Goal: Transaction & Acquisition: Purchase product/service

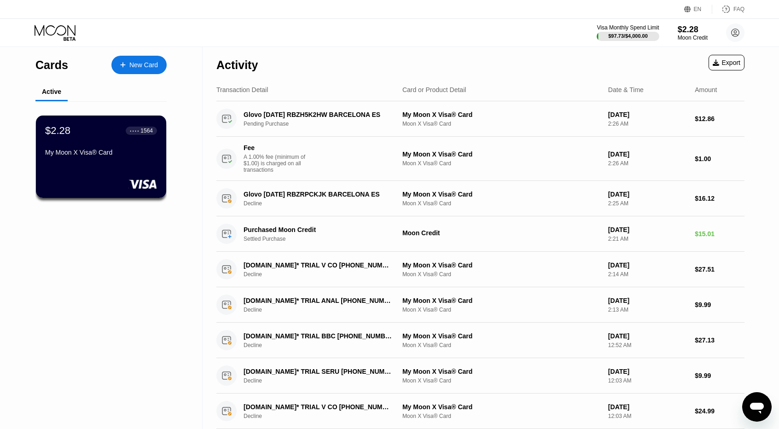
click at [678, 32] on div "$2.28" at bounding box center [693, 30] width 30 height 10
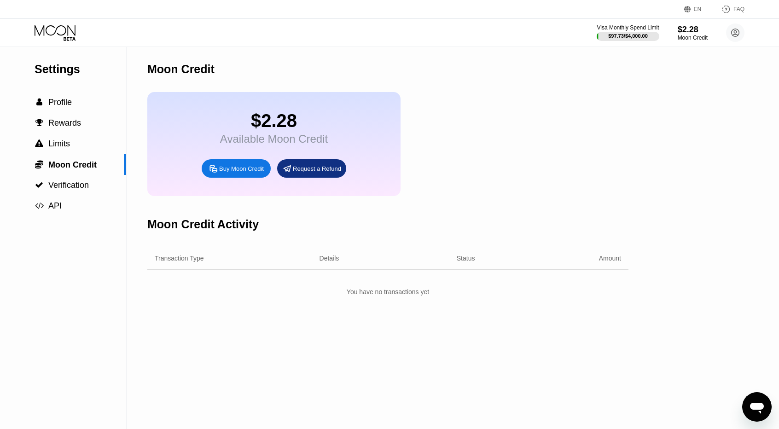
click at [244, 173] on div "Buy Moon Credit" at bounding box center [241, 169] width 45 height 8
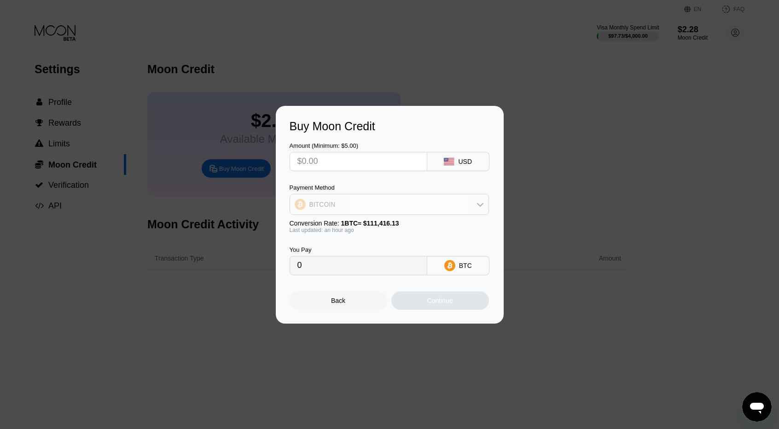
click at [331, 199] on div "BITCOIN" at bounding box center [389, 204] width 199 height 18
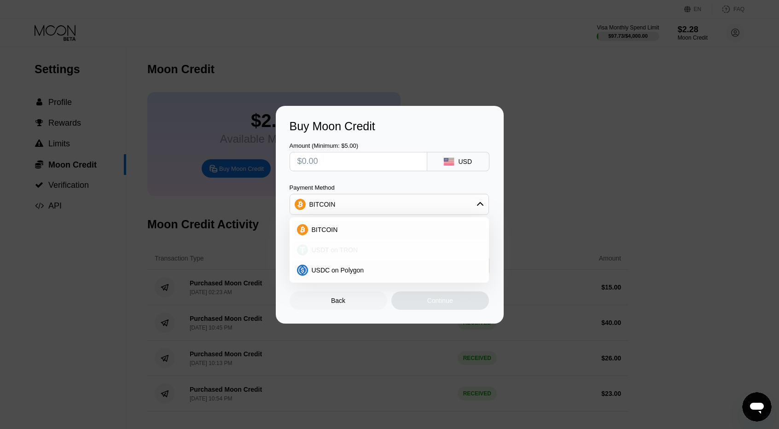
click at [340, 245] on div "USDT on TRON" at bounding box center [390, 250] width 194 height 18
type input "0.00"
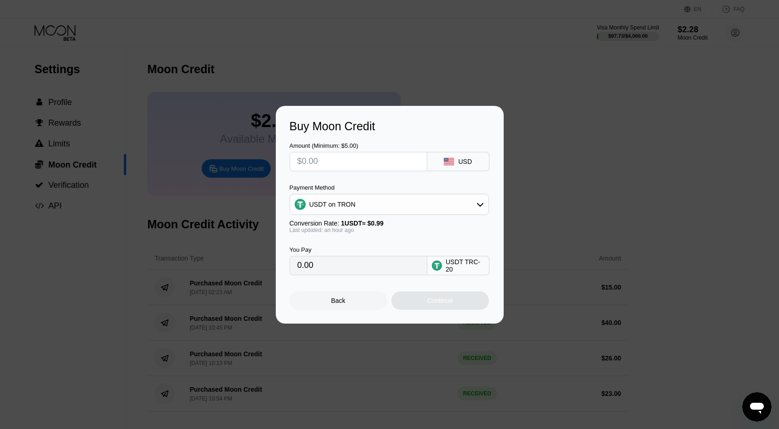
click at [323, 156] on input "text" at bounding box center [359, 161] width 122 height 18
type input "$1"
type input "1.01"
type input "0.00"
type input "$9"
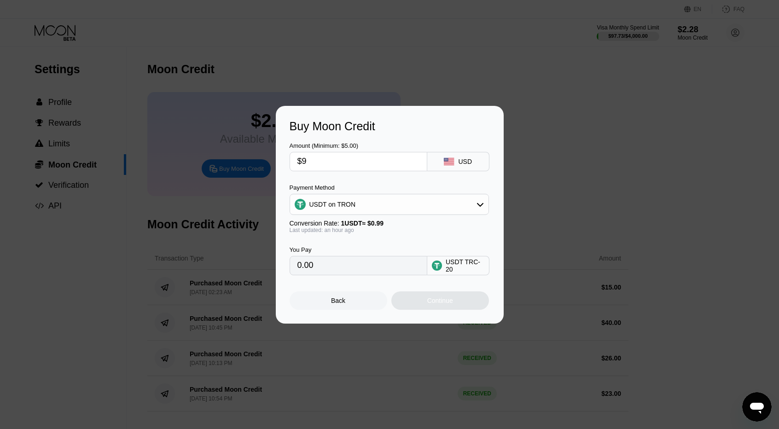
type input "9.09"
type input "$9"
click at [436, 304] on div "Continue" at bounding box center [440, 300] width 26 height 7
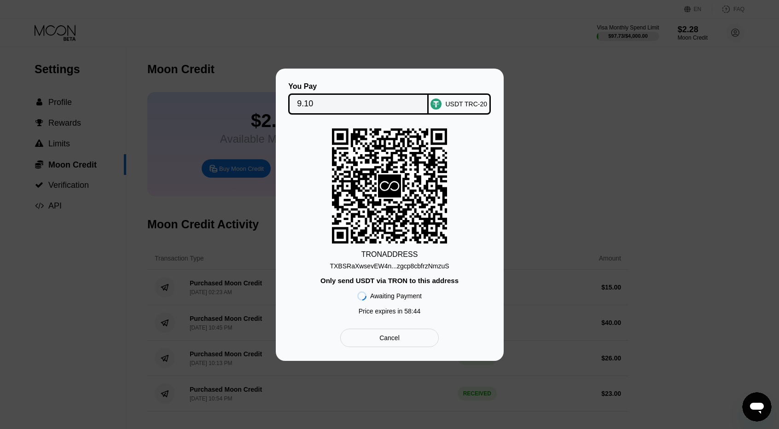
click at [389, 342] on div "Cancel" at bounding box center [390, 338] width 20 height 8
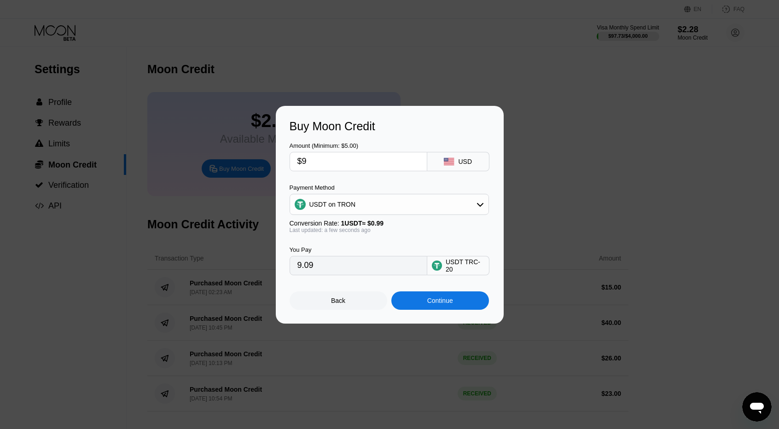
click at [569, 215] on div "Buy Moon Credit Amount (Minimum: $5.00) $9 USD Payment Method USDT on TRON Conv…" at bounding box center [389, 215] width 779 height 218
click at [372, 310] on div "Back" at bounding box center [339, 301] width 98 height 18
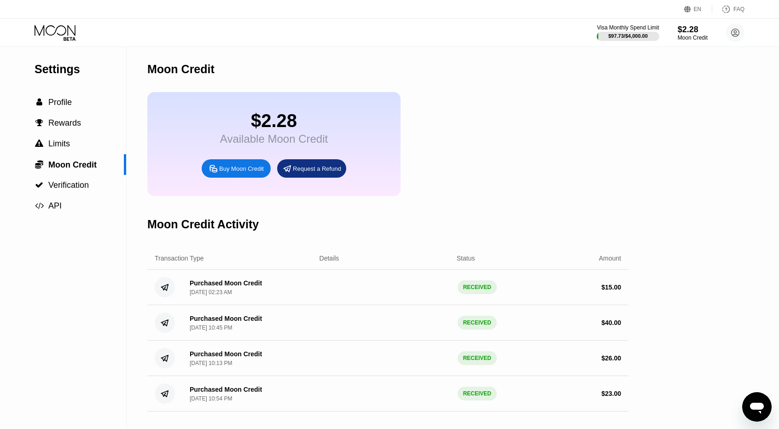
click at [64, 39] on icon at bounding box center [70, 39] width 12 height 4
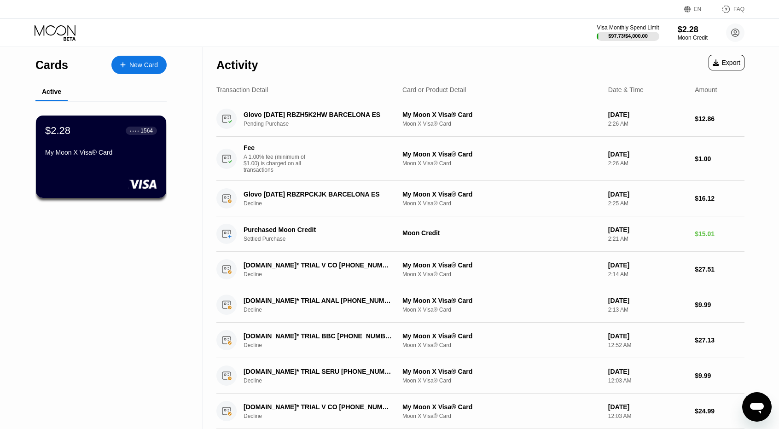
click at [131, 63] on div "New Card" at bounding box center [143, 65] width 29 height 8
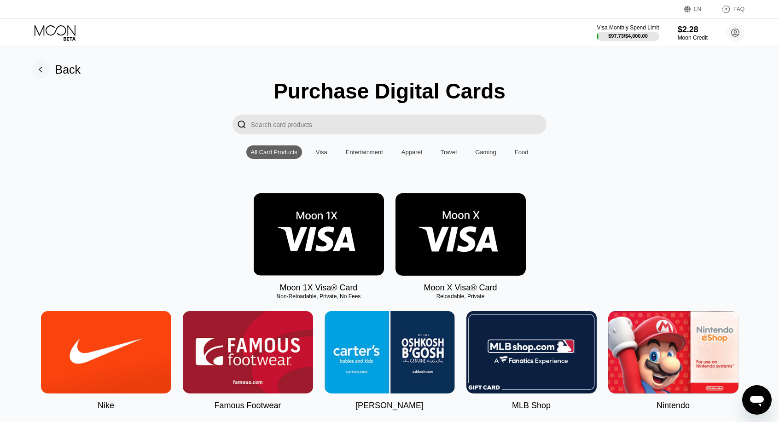
click at [447, 245] on img at bounding box center [461, 234] width 130 height 82
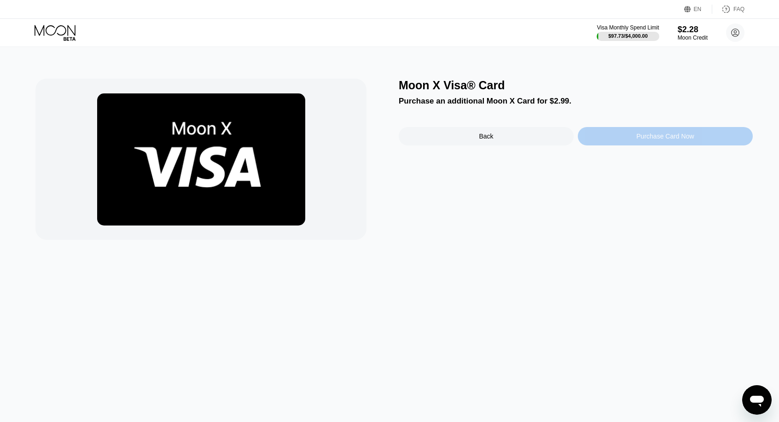
click at [636, 135] on div "Purchase Card Now" at bounding box center [665, 136] width 175 height 18
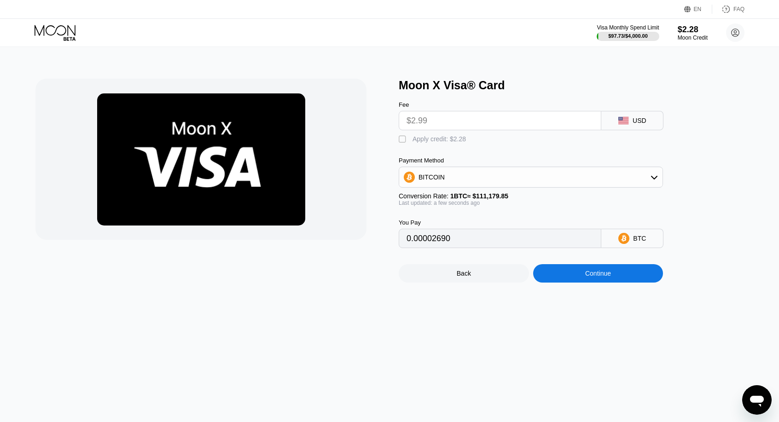
click at [440, 143] on div "Apply credit: $2.28" at bounding box center [439, 138] width 53 height 7
type input "0.00000639"
click at [430, 125] on input "$2.99" at bounding box center [500, 120] width 187 height 18
click at [443, 187] on div "BITCOIN" at bounding box center [530, 177] width 263 height 18
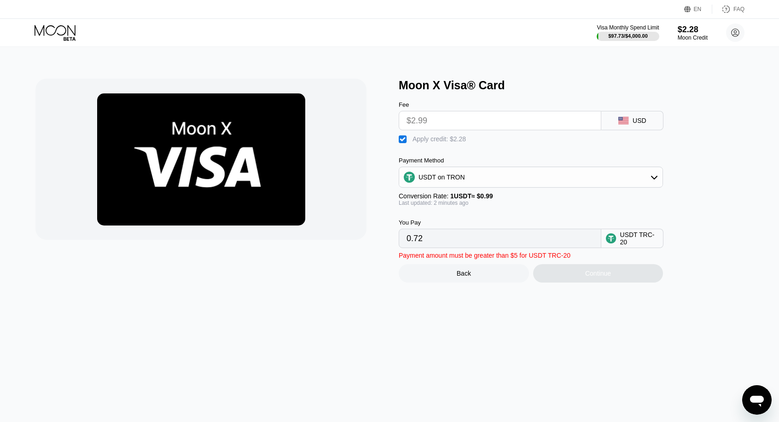
click at [685, 34] on div "$2.28" at bounding box center [693, 30] width 30 height 10
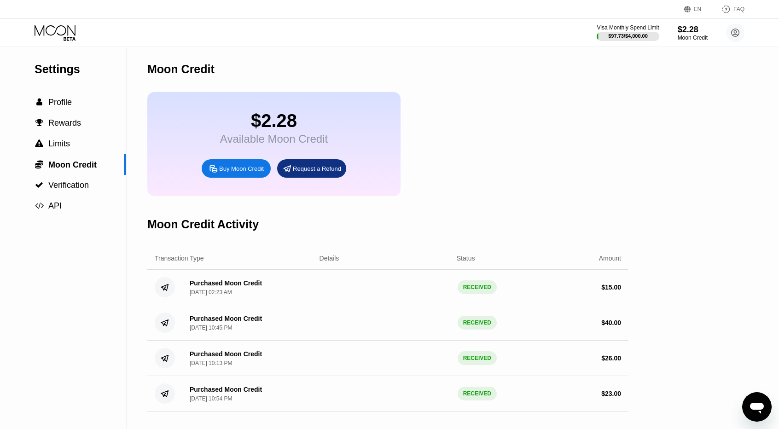
click at [241, 173] on div "Buy Moon Credit" at bounding box center [241, 169] width 45 height 8
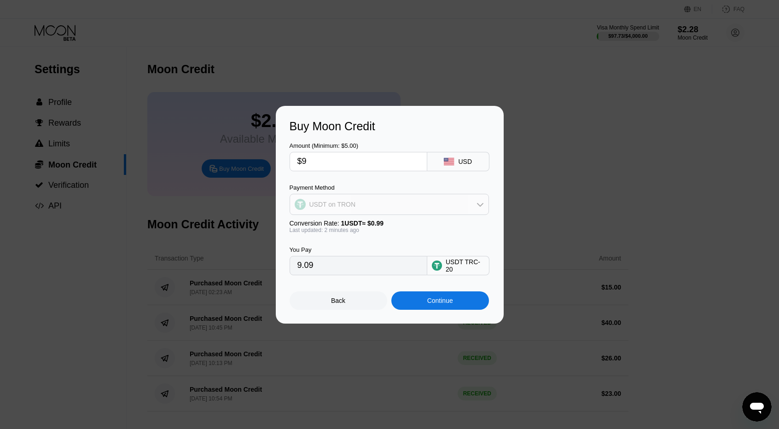
click at [348, 202] on div "USDT on TRON" at bounding box center [333, 204] width 47 height 7
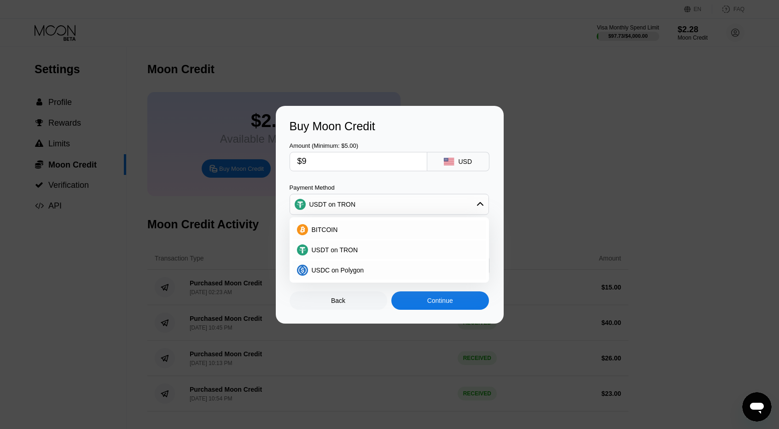
click at [322, 164] on input "$9" at bounding box center [359, 161] width 122 height 18
type input "$1"
type input "1.01"
type input "$11"
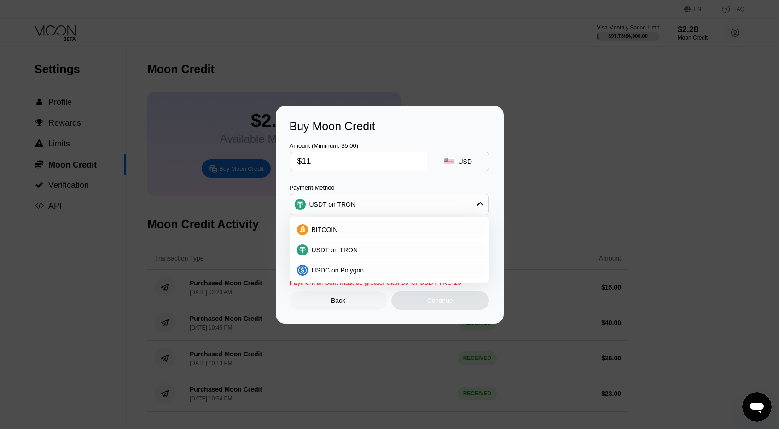
type input "11.11"
type input "$11"
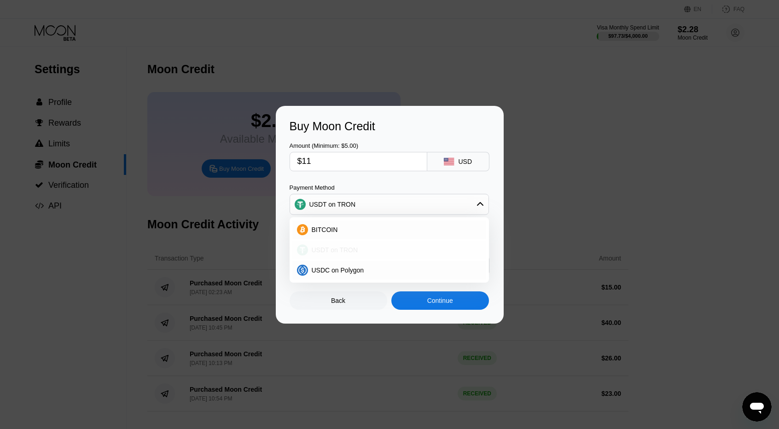
click at [357, 252] on div "USDT on TRON" at bounding box center [395, 249] width 174 height 7
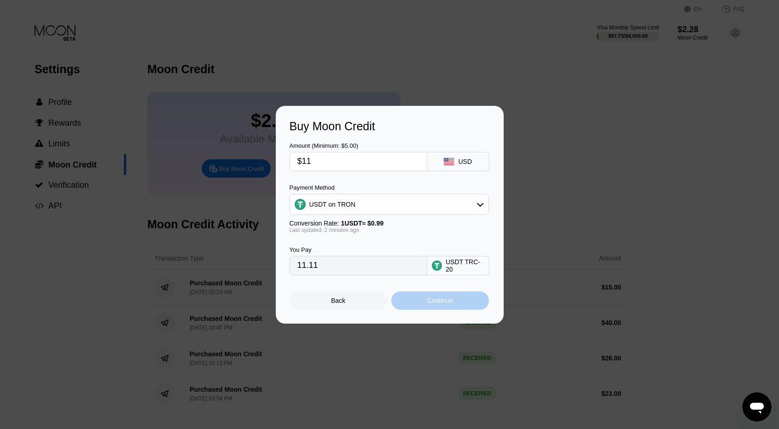
click at [452, 299] on div "Continue" at bounding box center [440, 300] width 26 height 7
